Goal: Feedback & Contribution: Contribute content

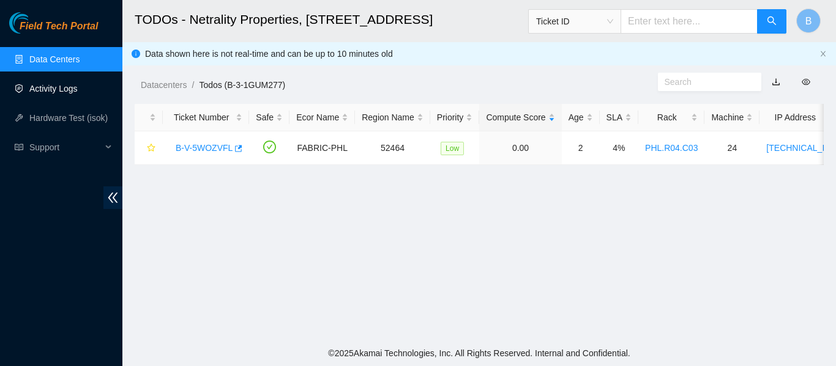
click at [53, 84] on link "Activity Logs" at bounding box center [53, 89] width 48 height 10
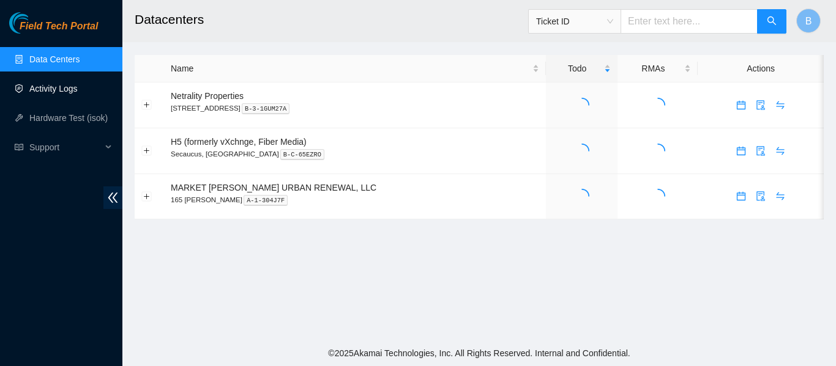
click at [71, 87] on link "Activity Logs" at bounding box center [53, 89] width 48 height 10
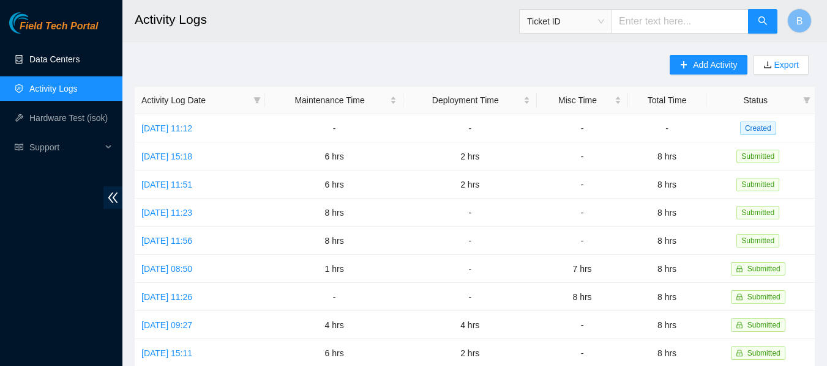
click at [55, 56] on link "Data Centers" at bounding box center [54, 59] width 50 height 10
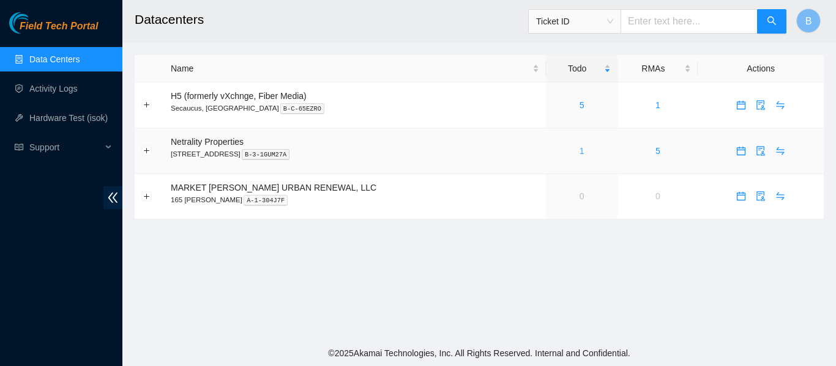
click at [579, 149] on link "1" at bounding box center [581, 151] width 5 height 10
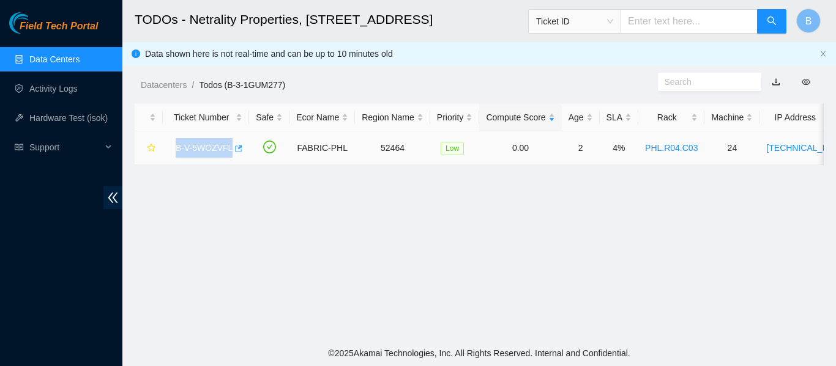
drag, startPoint x: 171, startPoint y: 146, endPoint x: 229, endPoint y: 153, distance: 59.1
click at [229, 153] on div "B-V-5WOZVFL" at bounding box center [205, 148] width 73 height 20
copy link "B-V-5WOZVFL"
click at [65, 92] on link "Activity Logs" at bounding box center [53, 89] width 48 height 10
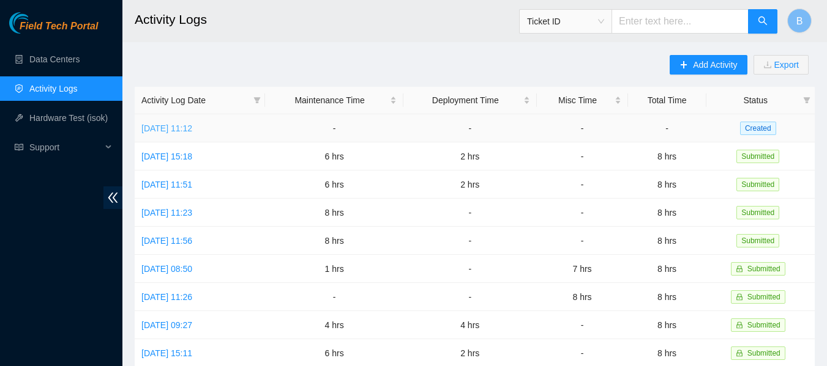
click at [170, 127] on link "Fri, 03 Oct 2025 11:12" at bounding box center [166, 129] width 51 height 10
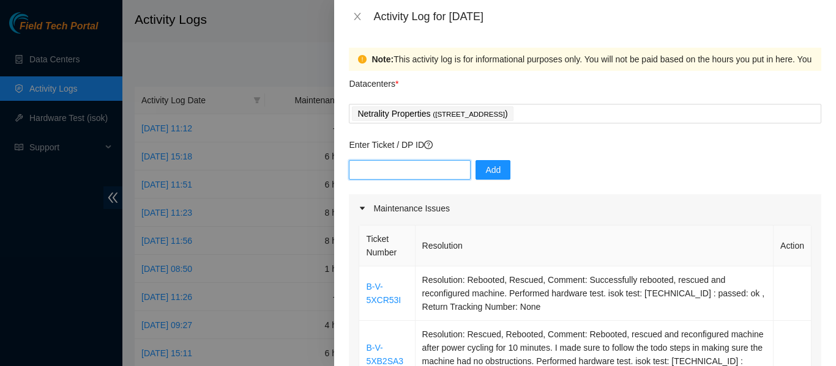
click at [403, 174] on input "text" at bounding box center [410, 170] width 122 height 20
paste input "B-V-5WOZVFL"
type input "B-V-5WOZVFL"
click at [485, 174] on span "Add" at bounding box center [492, 169] width 15 height 13
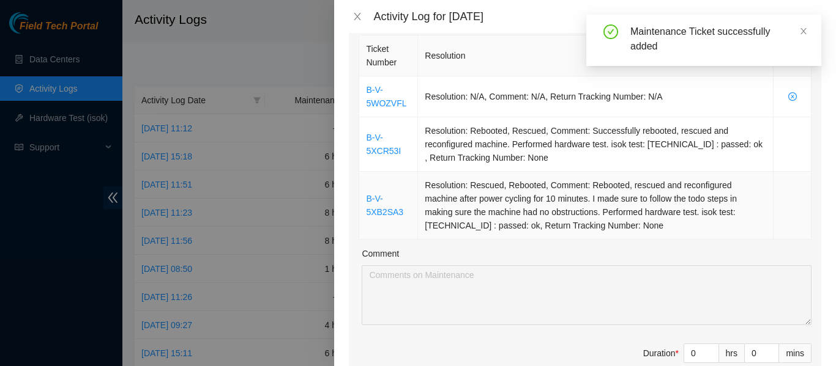
scroll to position [191, 0]
click at [684, 356] on input "0" at bounding box center [701, 353] width 34 height 18
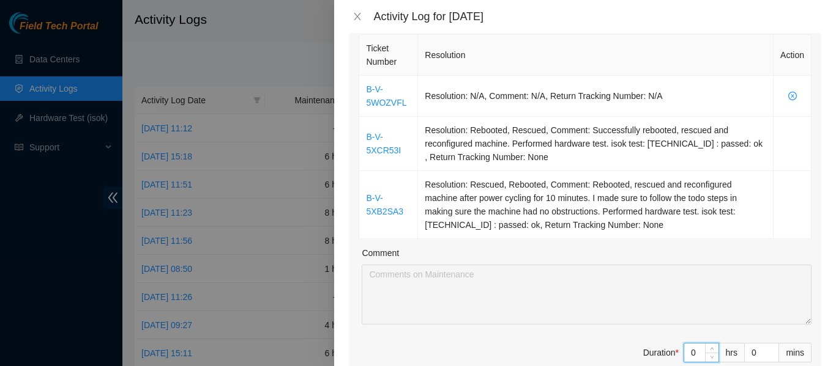
type input "8"
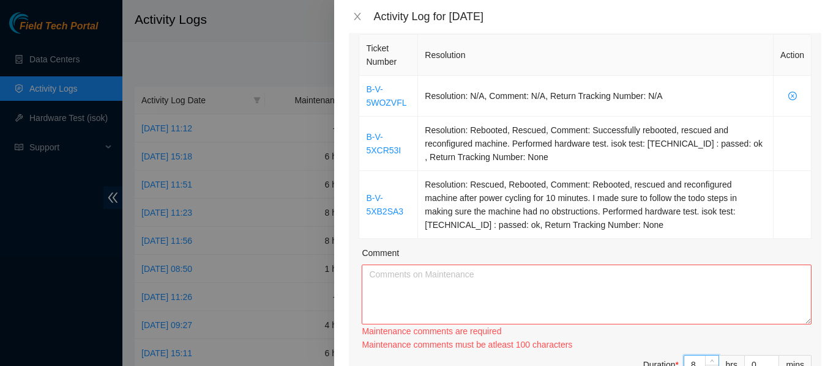
type input "8"
click at [501, 299] on textarea "Comment" at bounding box center [587, 295] width 450 height 60
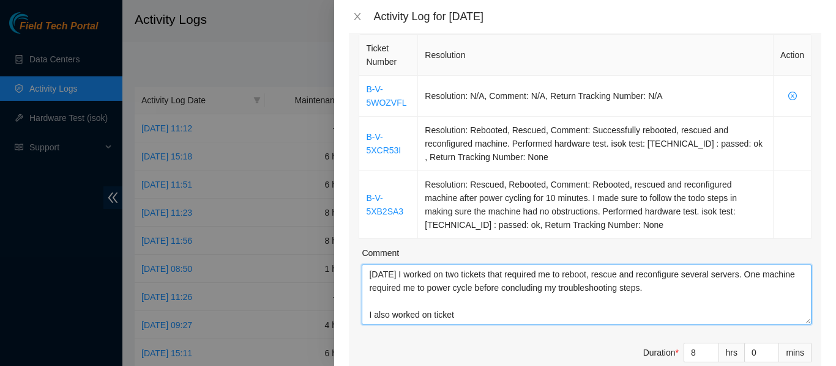
paste textarea "B-V-5WOZVFL"
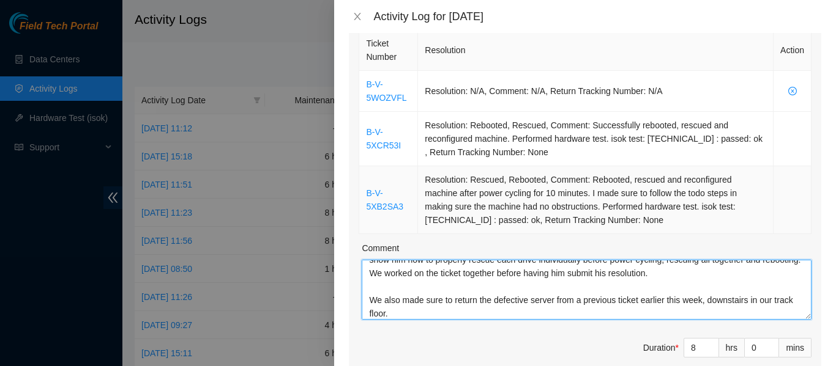
scroll to position [195, 0]
type textarea "Today I worked on two tickets that required me to reboot, rescue and reconfigur…"
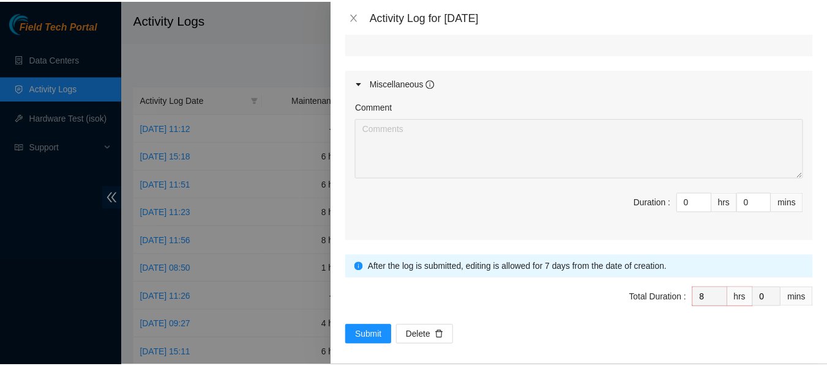
scroll to position [788, 0]
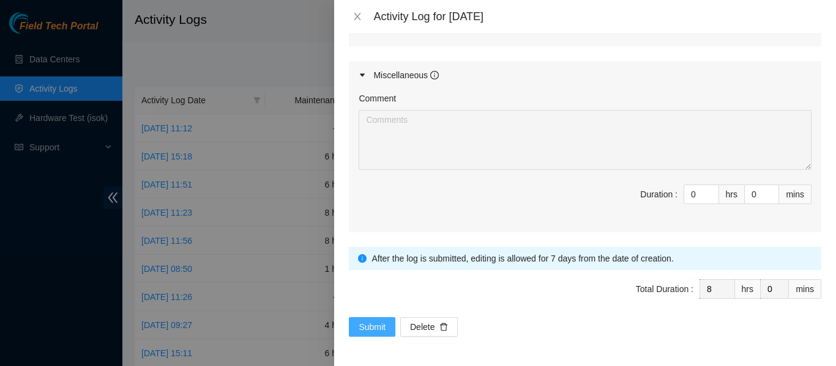
click at [378, 331] on span "Submit" at bounding box center [372, 327] width 27 height 13
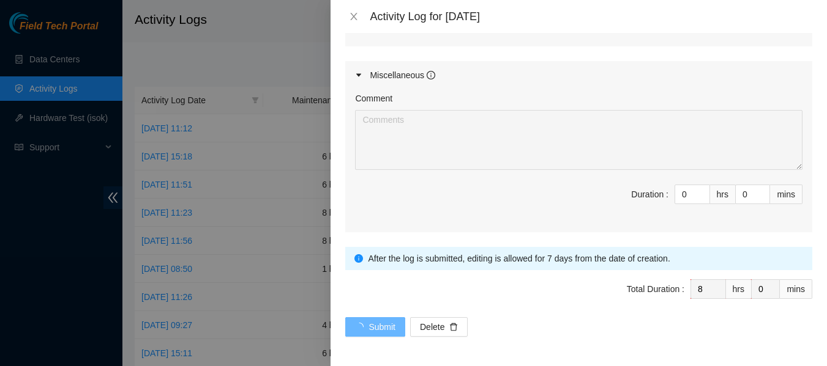
scroll to position [0, 0]
